Goal: Navigation & Orientation: Find specific page/section

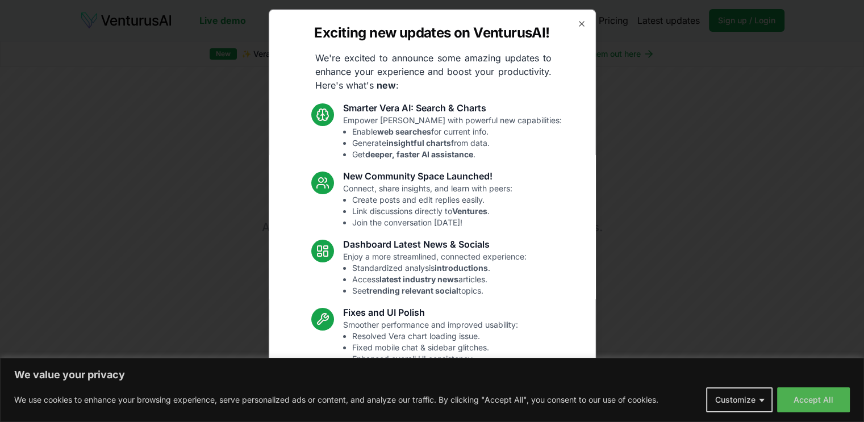
scroll to position [51, 0]
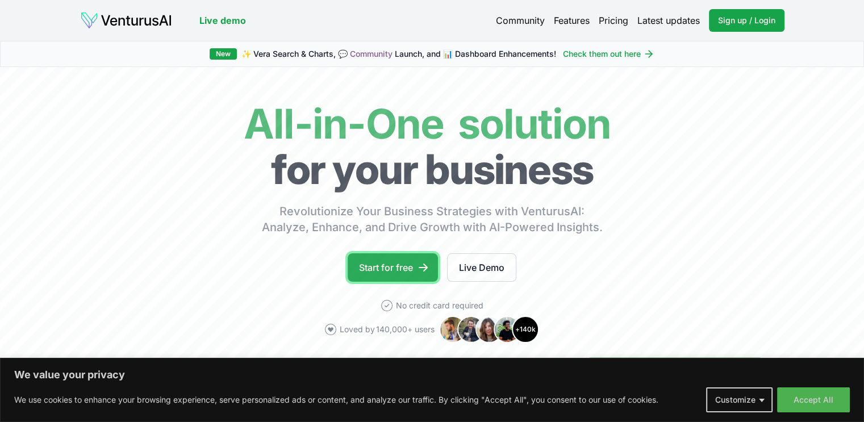
click at [415, 261] on link "Start for free" at bounding box center [393, 267] width 90 height 28
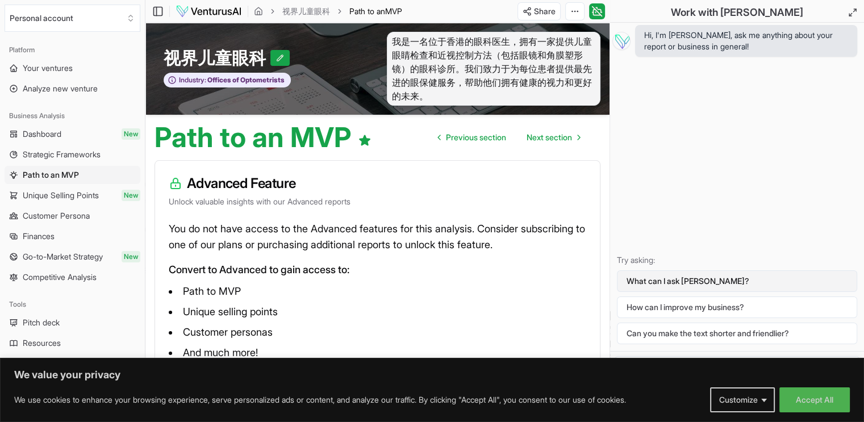
click at [657, 281] on button "What can I ask [PERSON_NAME]?" at bounding box center [737, 281] width 240 height 22
click at [702, 281] on button "What can I ask [PERSON_NAME]?" at bounding box center [737, 281] width 240 height 22
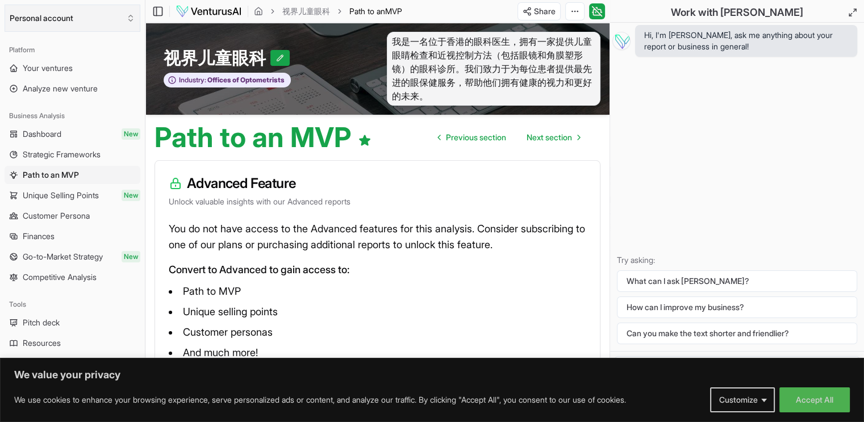
click at [90, 26] on button "Personal account" at bounding box center [73, 18] width 136 height 27
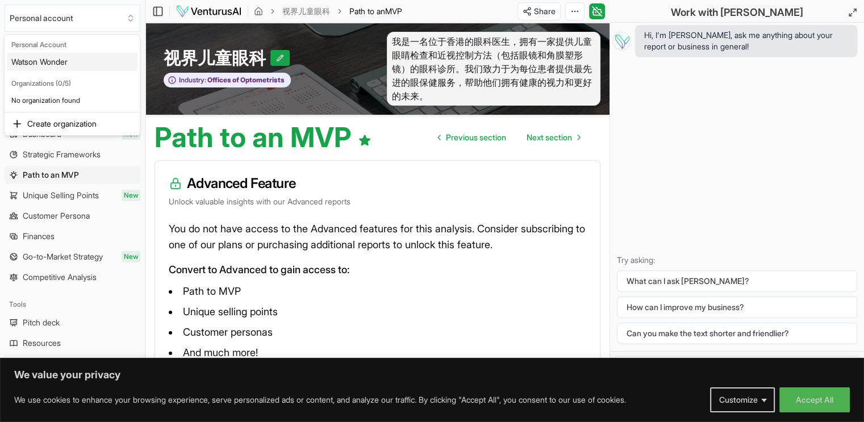
click at [84, 63] on div "Watson Wonder" at bounding box center [72, 62] width 131 height 18
click at [97, 136] on link "Dashboard New" at bounding box center [73, 134] width 136 height 18
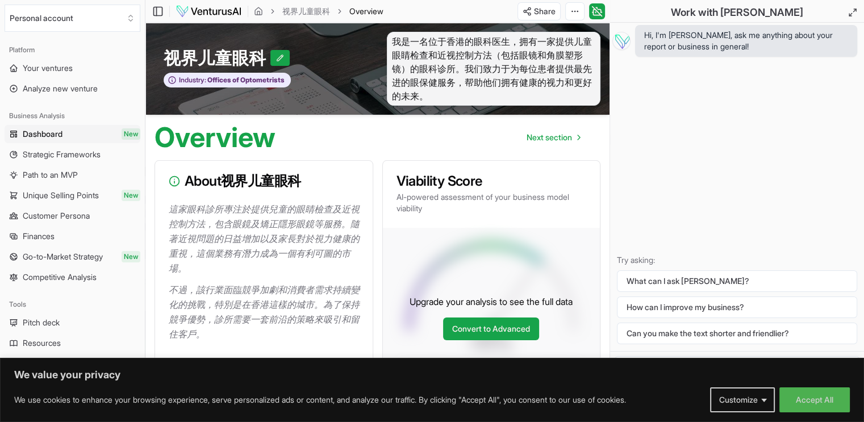
click at [216, 10] on img at bounding box center [209, 12] width 66 height 14
